Goal: Task Accomplishment & Management: Use online tool/utility

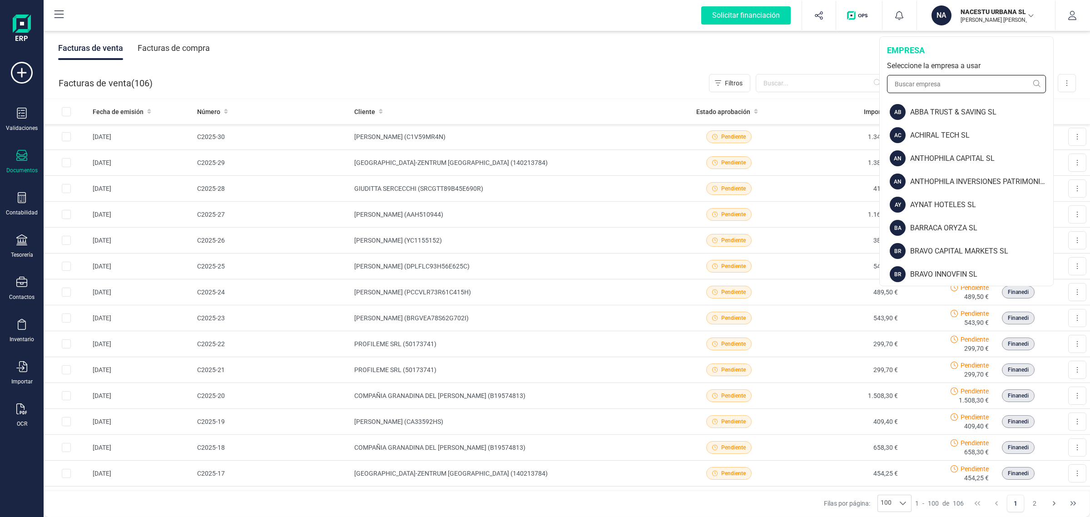
click at [905, 81] on input "text" at bounding box center [966, 84] width 159 height 18
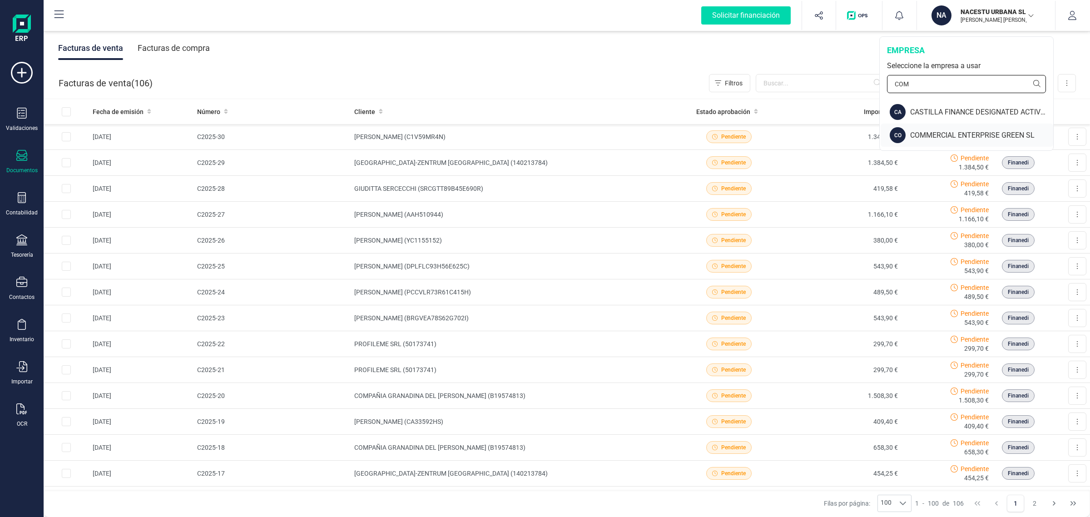
type input "COM"
click at [934, 131] on div "COMMERCIAL ENTERPRISE GREEN SL" at bounding box center [981, 135] width 143 height 11
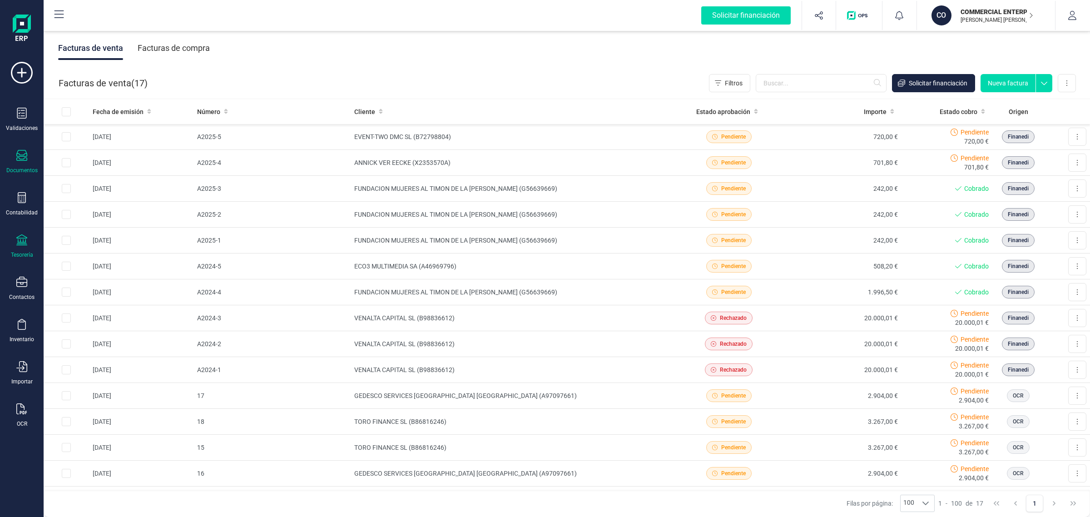
click at [19, 242] on icon at bounding box center [21, 239] width 11 height 11
click at [108, 157] on span "Cuentas bancarias" at bounding box center [111, 154] width 80 height 11
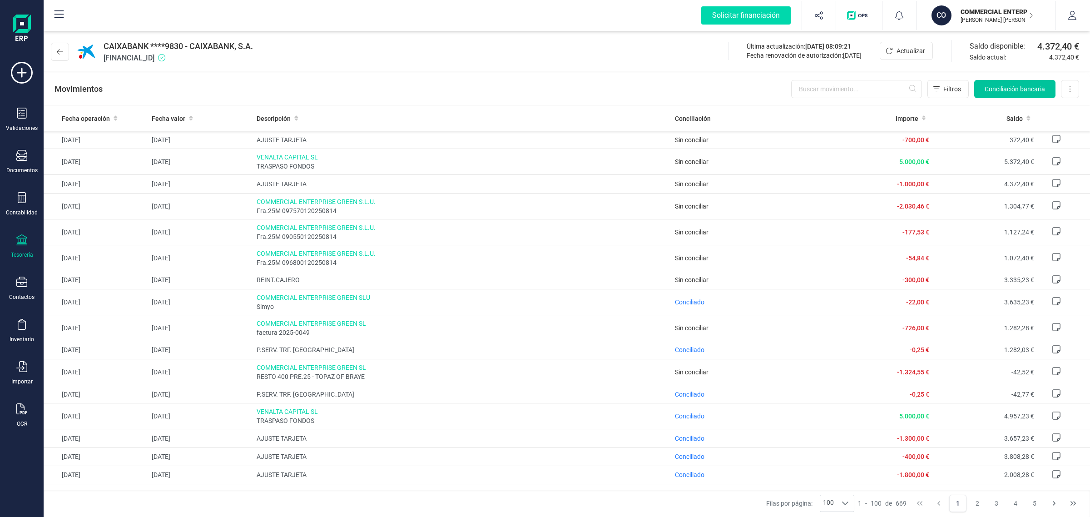
click at [1006, 85] on span "Conciliación bancaria" at bounding box center [1015, 88] width 60 height 9
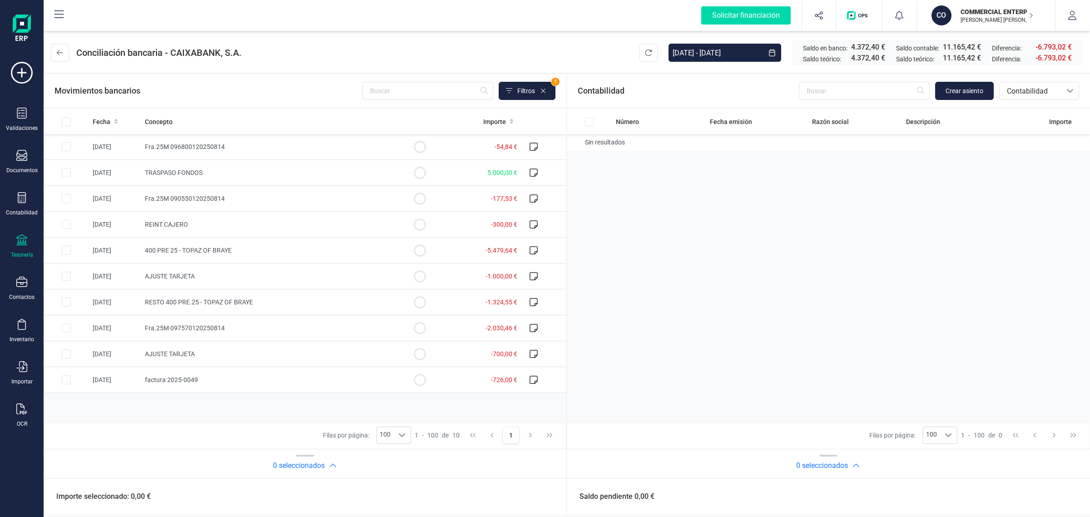
click at [1007, 10] on p "COMMERCIAL ENTERPRISE GREEN SL" at bounding box center [996, 11] width 73 height 9
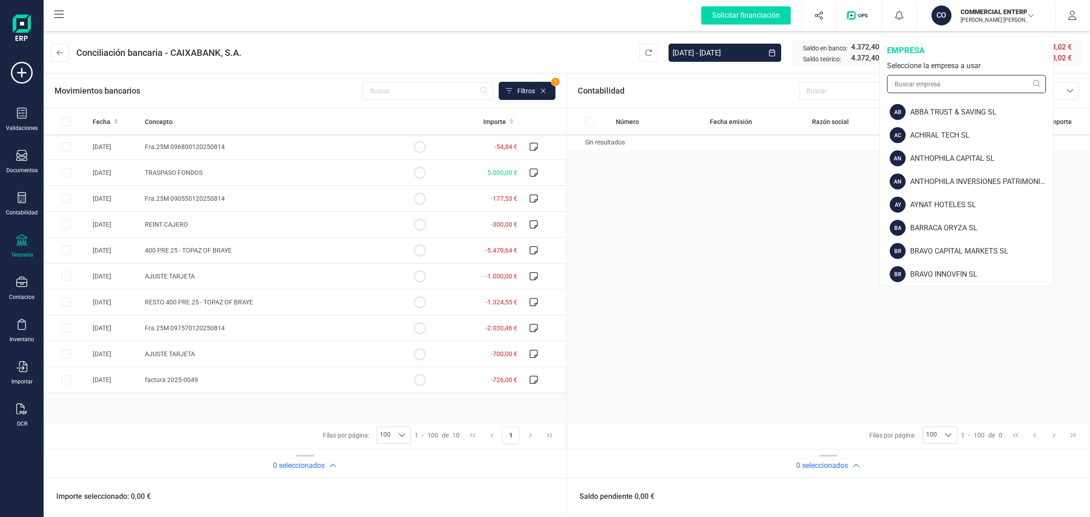
click at [929, 87] on input "text" at bounding box center [966, 84] width 159 height 18
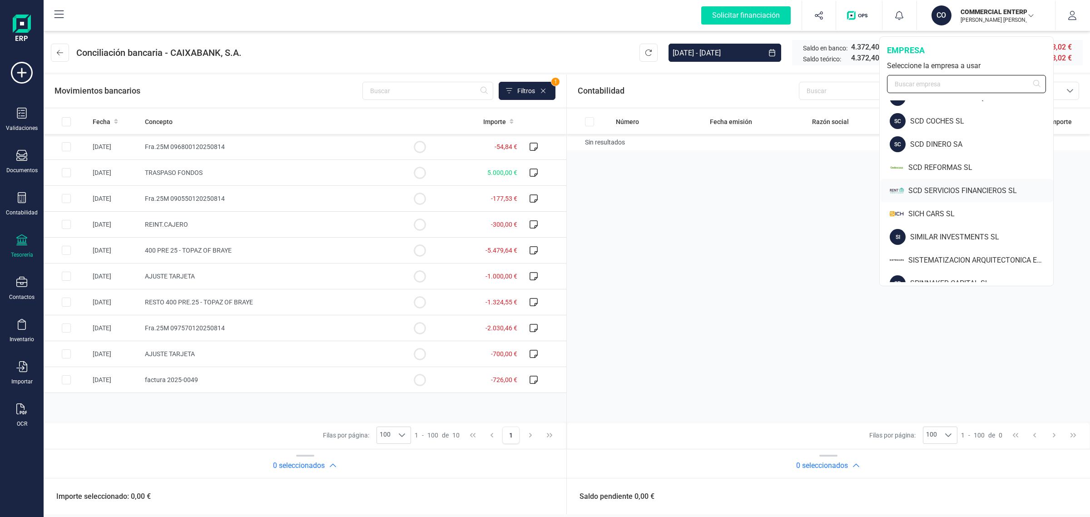
scroll to position [908, 0]
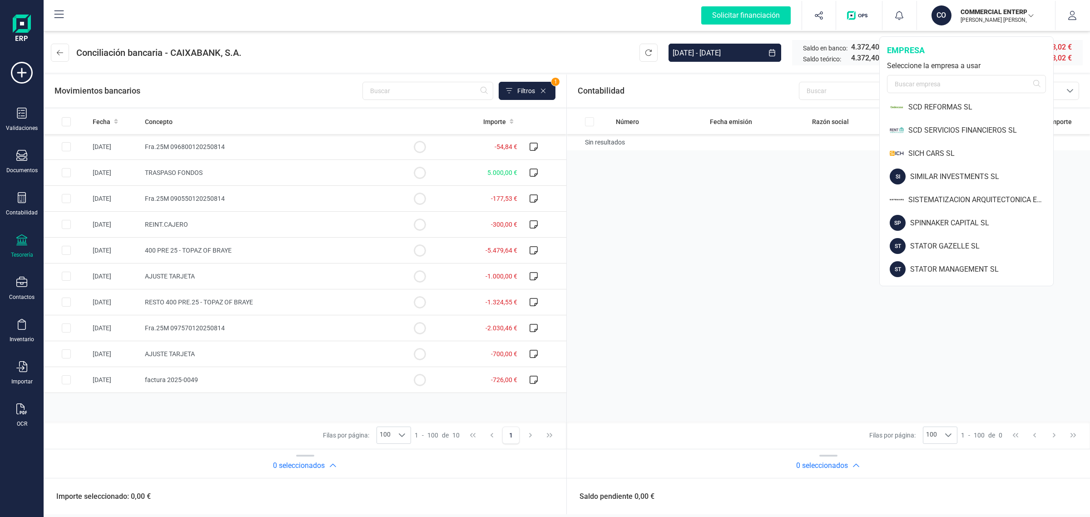
click at [566, 237] on div "Número Fecha emisión Razón social Descripción Importe Sin resultados" at bounding box center [305, 265] width 523 height 312
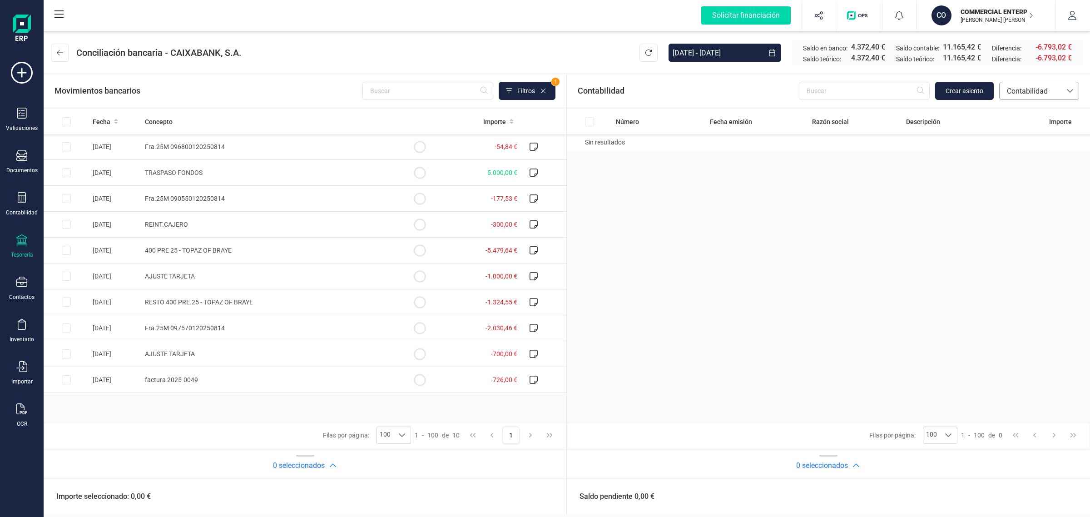
click at [1025, 92] on span "Contabilidad" at bounding box center [1030, 91] width 54 height 11
click at [1031, 153] on span "Facturas" at bounding box center [1020, 152] width 28 height 11
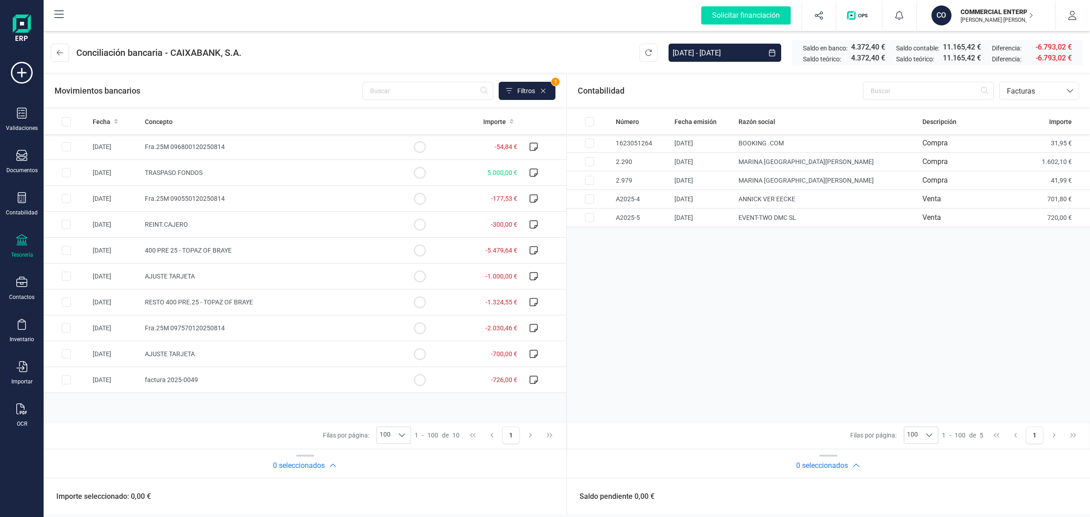
drag, startPoint x: 999, startPoint y: 12, endPoint x: 988, endPoint y: 38, distance: 27.7
click at [999, 12] on p "COMMERCIAL ENTERPRISE GREEN SL" at bounding box center [996, 11] width 73 height 9
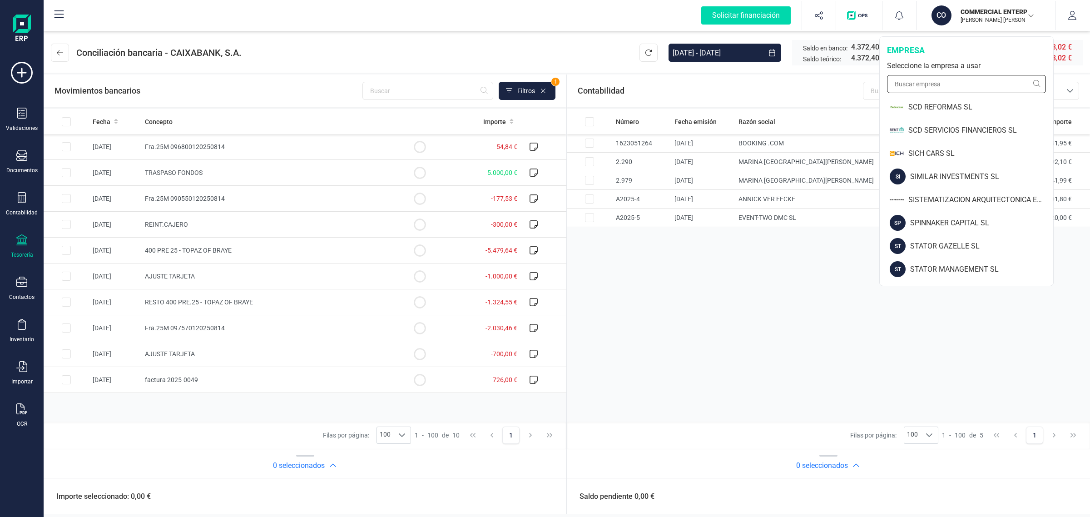
click at [952, 89] on input "text" at bounding box center [966, 84] width 159 height 18
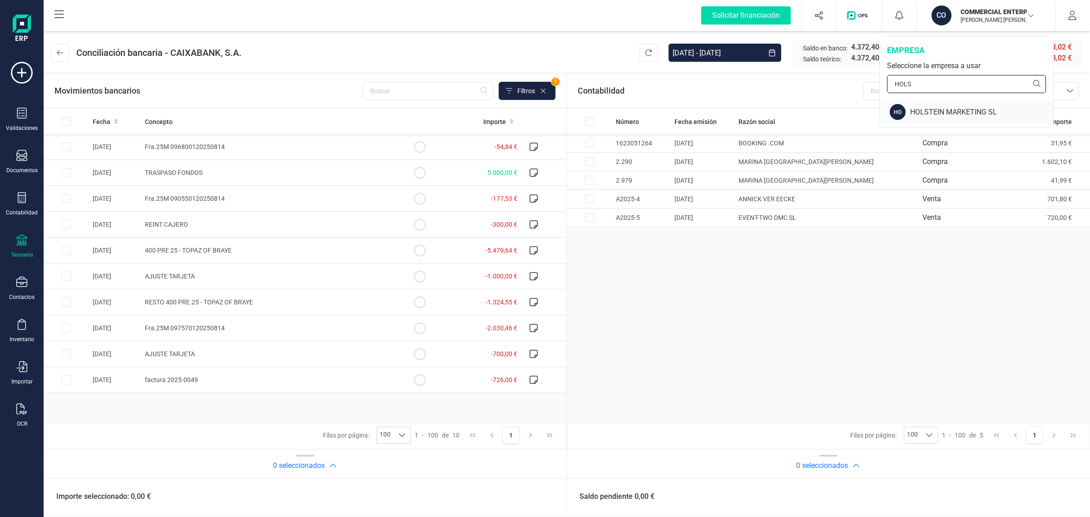
type input "HOLS"
click at [964, 110] on div "HOLSTEIN MARKETING SL" at bounding box center [981, 112] width 143 height 11
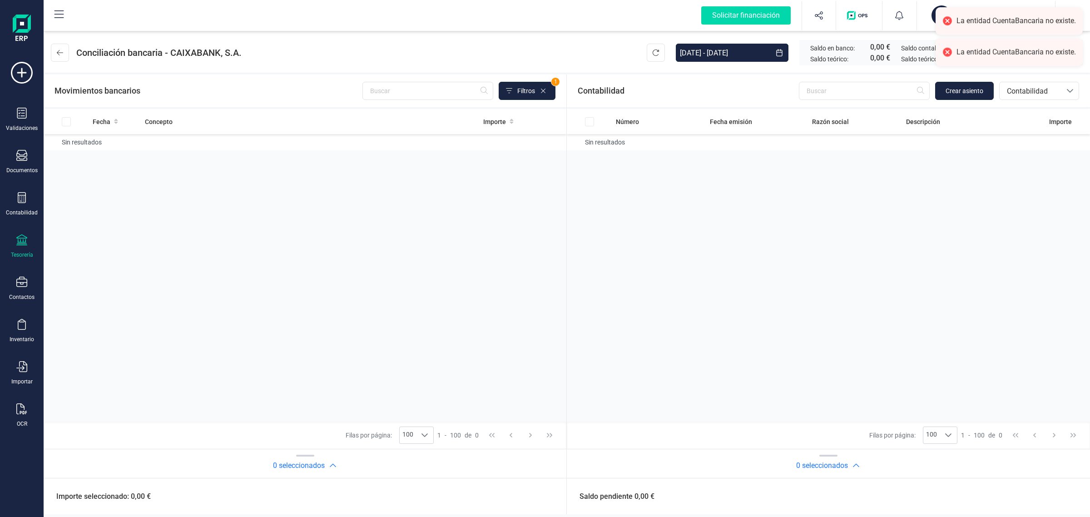
click at [26, 248] on div "Tesorería" at bounding box center [22, 246] width 36 height 24
click at [106, 153] on span "Cuentas bancarias" at bounding box center [109, 154] width 80 height 11
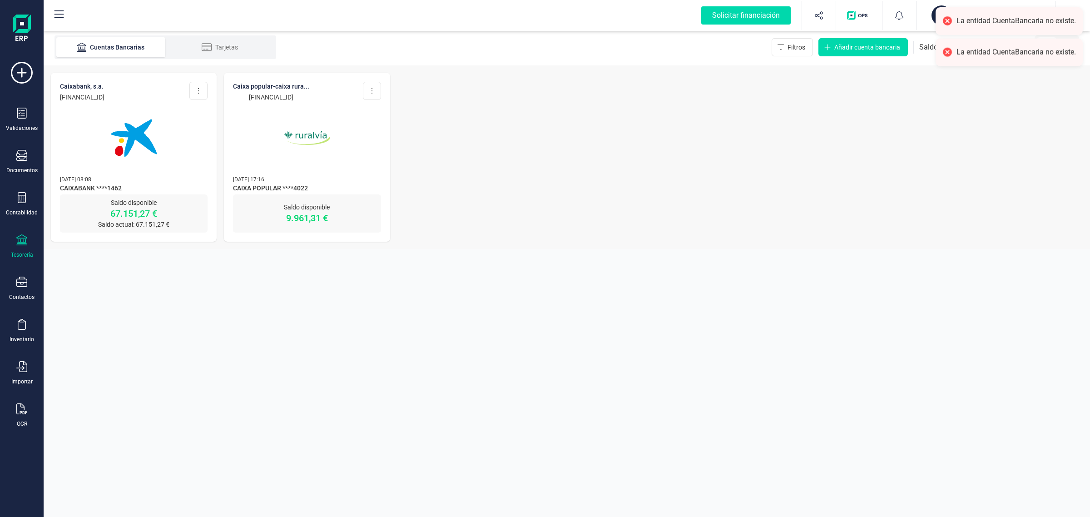
click at [163, 155] on img at bounding box center [134, 138] width 76 height 76
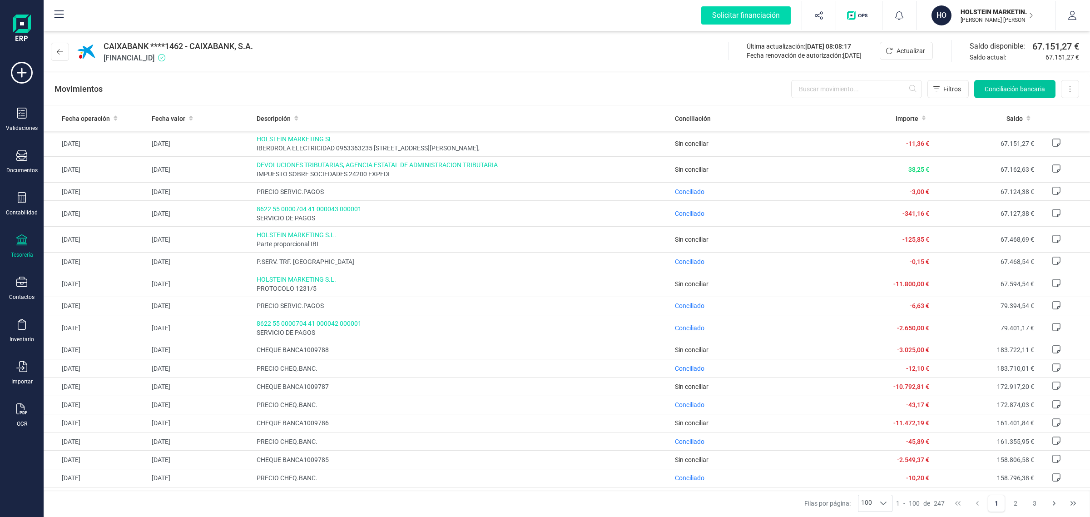
click at [993, 89] on span "Conciliación bancaria" at bounding box center [1015, 88] width 60 height 9
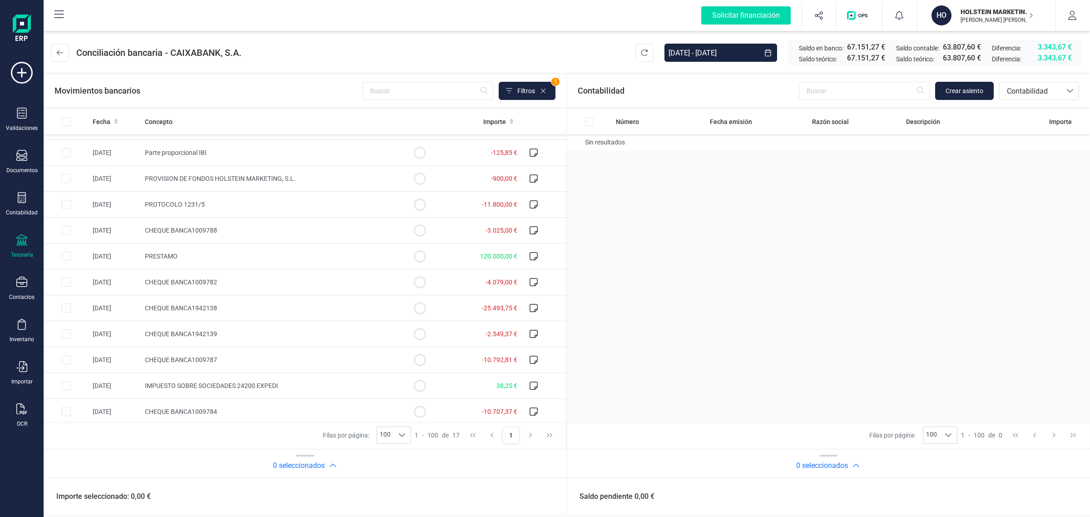
scroll to position [153, 0]
